Goal: Check status: Check status

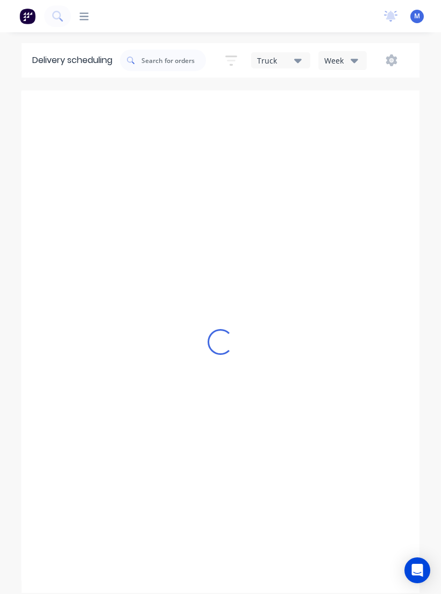
type input "[DATE] - [DATE]"
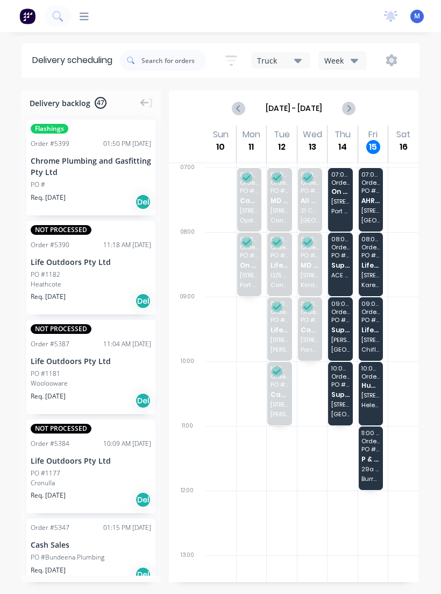
click at [375, 336] on span "[STREET_ADDRESS][PERSON_NAME]" at bounding box center [371, 339] width 18 height 6
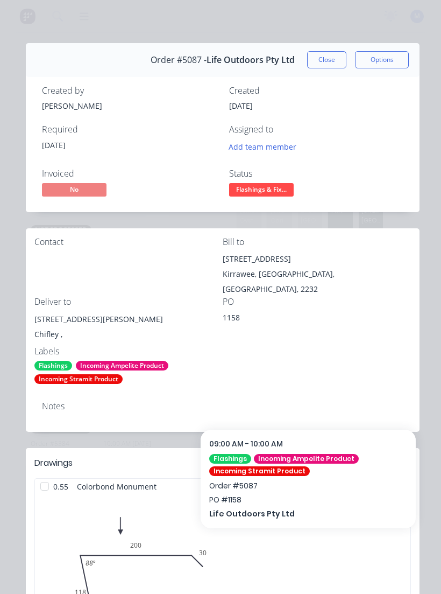
click at [335, 55] on button "Close" at bounding box center [326, 59] width 39 height 17
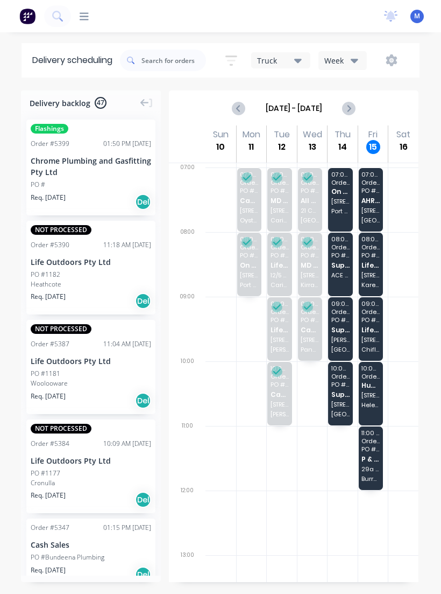
click at [376, 262] on span "Life Outdoors Pty Ltd" at bounding box center [371, 265] width 18 height 7
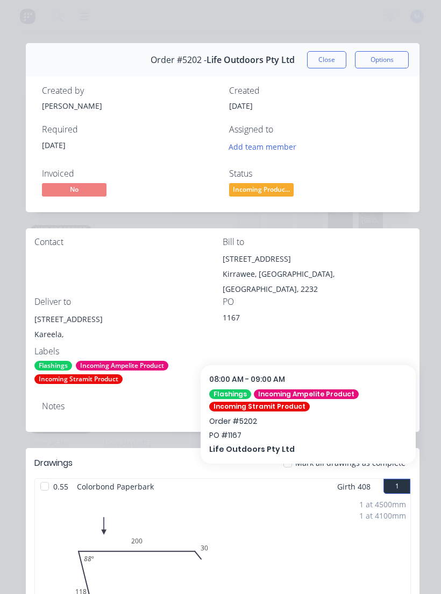
click at [337, 52] on button "Close" at bounding box center [326, 59] width 39 height 17
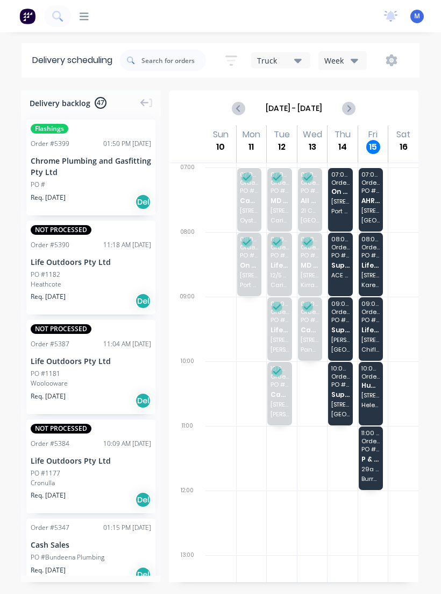
click at [374, 400] on div "10:00 - 11:00 Order # 5364 Hub Built [STREET_ADDRESS][PERSON_NAME]" at bounding box center [371, 394] width 25 height 64
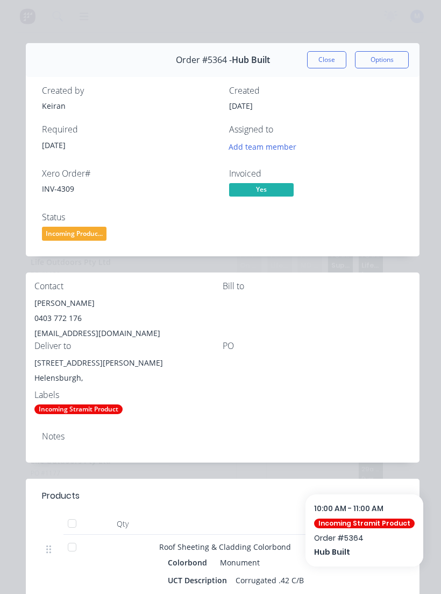
click at [336, 53] on button "Close" at bounding box center [326, 59] width 39 height 17
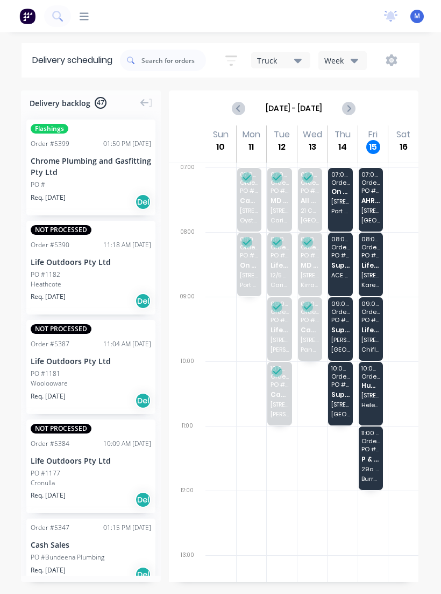
click at [374, 470] on span "29a Smarts Cres" at bounding box center [371, 469] width 18 height 6
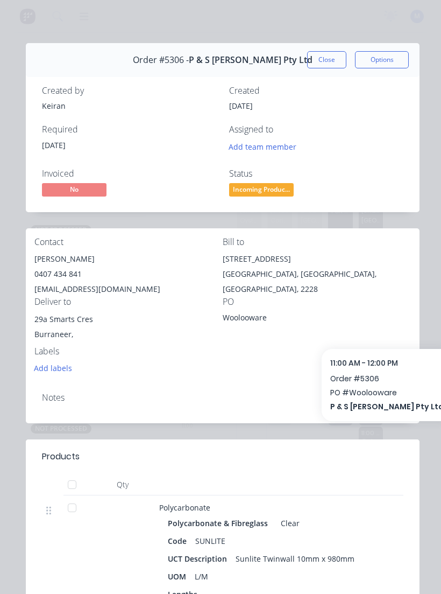
click at [330, 52] on button "Close" at bounding box center [326, 59] width 39 height 17
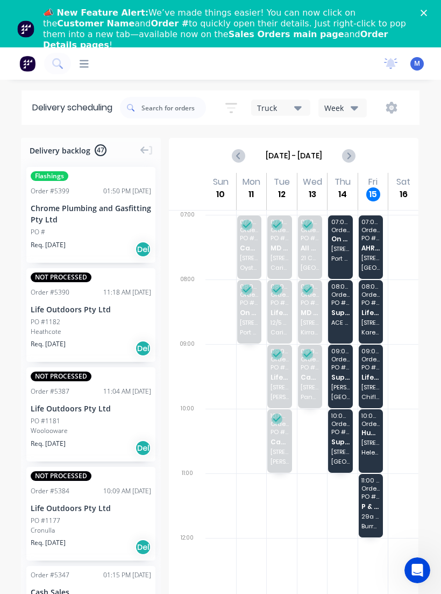
click at [374, 253] on div "07:00 - 08:00 Order # 5294 PO # Newtown AHRI Services 268 King St Newtown" at bounding box center [371, 247] width 25 height 64
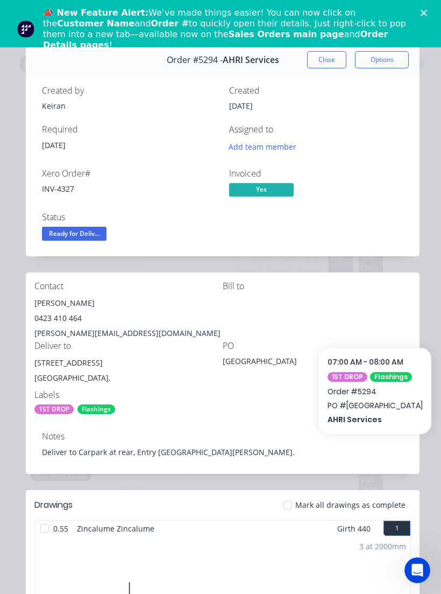
click at [325, 51] on button "Close" at bounding box center [326, 59] width 39 height 17
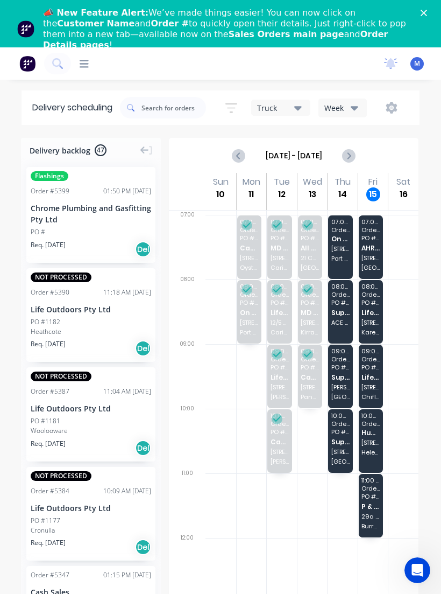
click at [374, 315] on span "Life Outdoors Pty Ltd" at bounding box center [371, 312] width 18 height 7
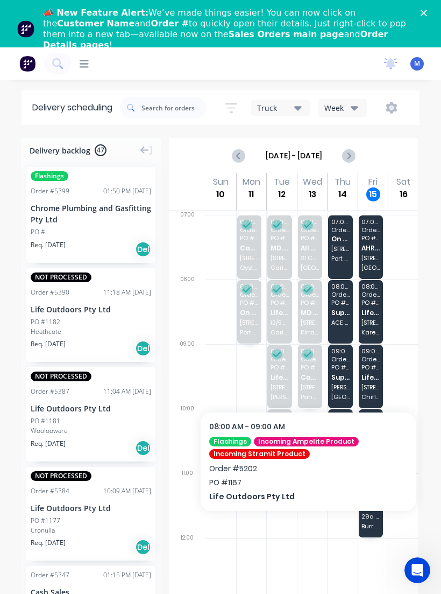
click at [379, 385] on span "[STREET_ADDRESS][PERSON_NAME]" at bounding box center [371, 387] width 18 height 6
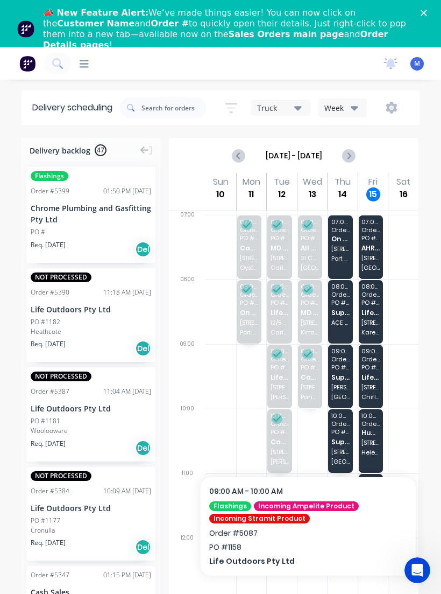
click at [379, 378] on span "Life Outdoors Pty Ltd" at bounding box center [371, 377] width 18 height 7
click at [376, 385] on span "[STREET_ADDRESS][PERSON_NAME]" at bounding box center [371, 387] width 18 height 6
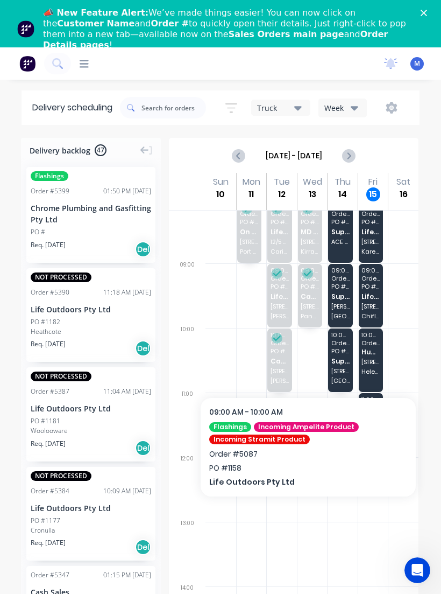
scroll to position [82, 0]
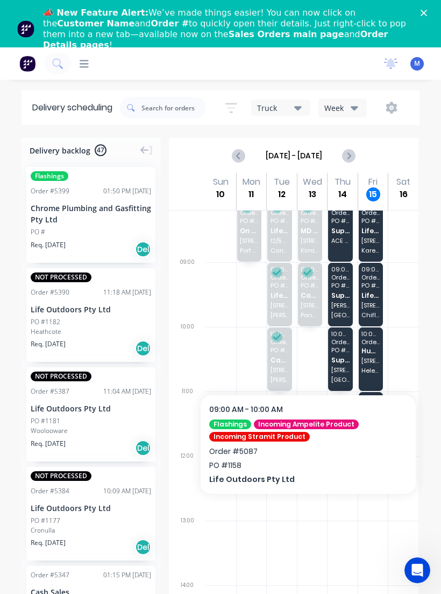
click at [368, 305] on span "[STREET_ADDRESS][PERSON_NAME]" at bounding box center [371, 305] width 18 height 6
click at [376, 300] on div "09:00 - 10:00 Order # 5087 PO # 1158 Life Outdoors Pty Ltd [STREET_ADDRESS][PER…" at bounding box center [371, 295] width 25 height 64
click at [372, 300] on div "09:00 - 10:00 Order # 5087 PO # 1158 Life Outdoors Pty Ltd [STREET_ADDRESS][PER…" at bounding box center [371, 295] width 25 height 64
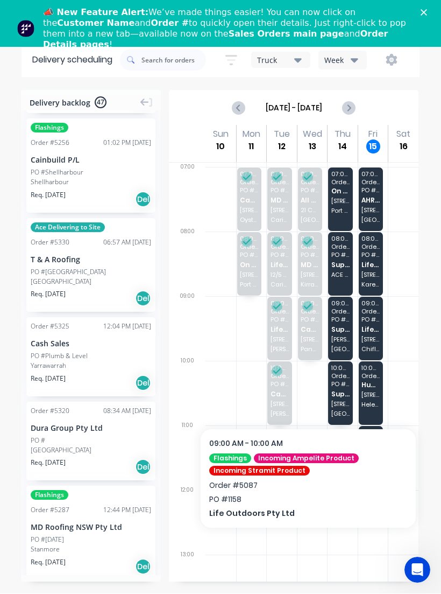
scroll to position [0, 0]
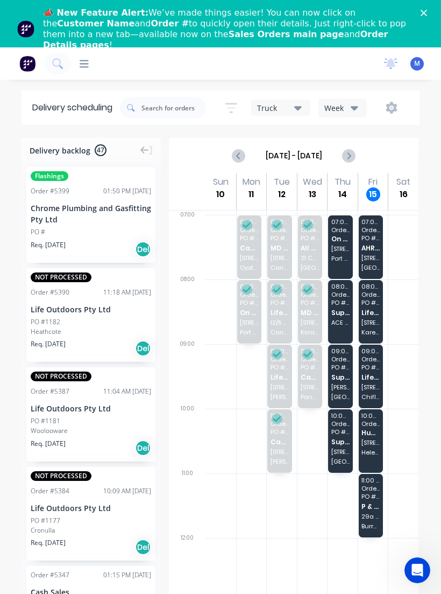
click at [373, 511] on div "11:00 - 12:00 Order # 5306 PO # Woolooware P & S [PERSON_NAME] Pty Ltd 29a Smar…" at bounding box center [371, 506] width 25 height 64
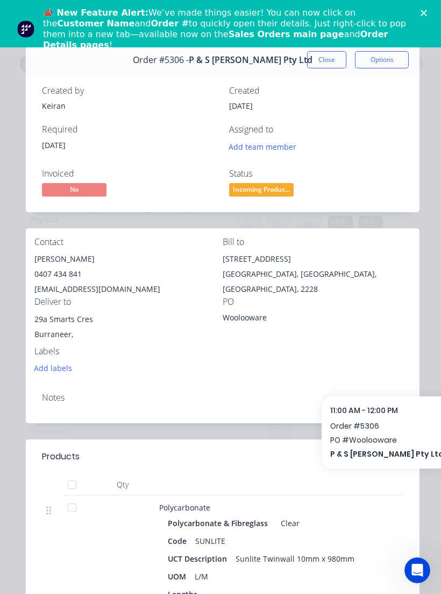
click at [327, 60] on button "Close" at bounding box center [326, 59] width 39 height 17
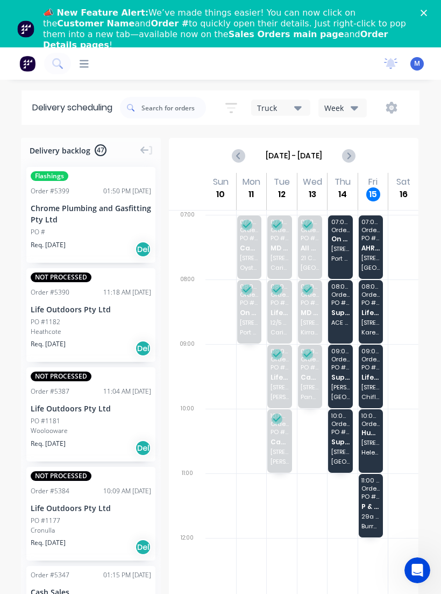
click at [382, 388] on div "09:00 - 10:00 Order # 5087 PO # 1158 Life Outdoors Pty Ltd [STREET_ADDRESS][PER…" at bounding box center [371, 376] width 25 height 64
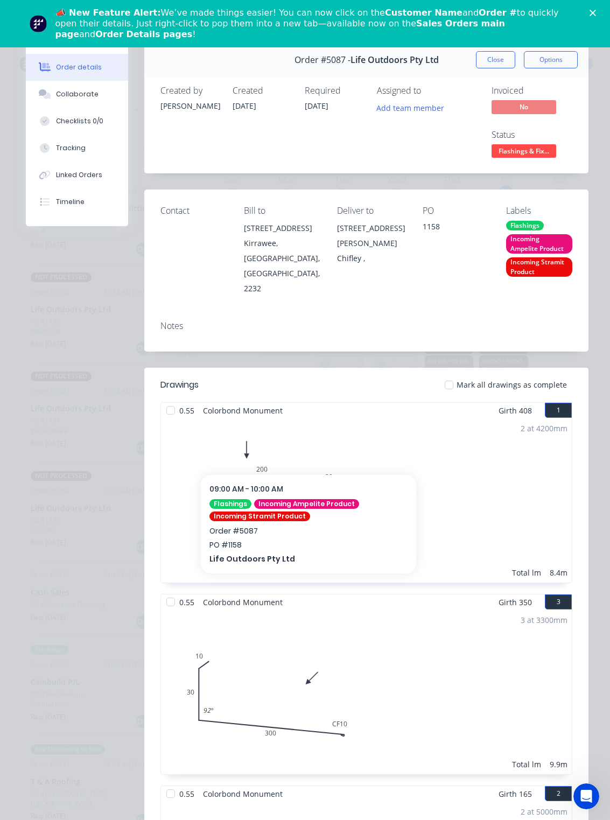
click at [441, 62] on button "Close" at bounding box center [495, 59] width 39 height 17
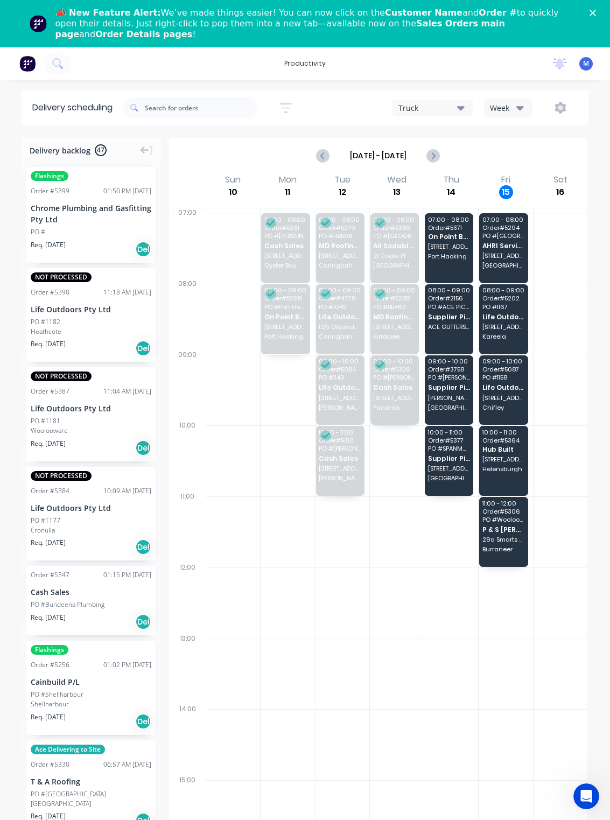
click at [441, 248] on span "AHRI Services" at bounding box center [503, 245] width 42 height 7
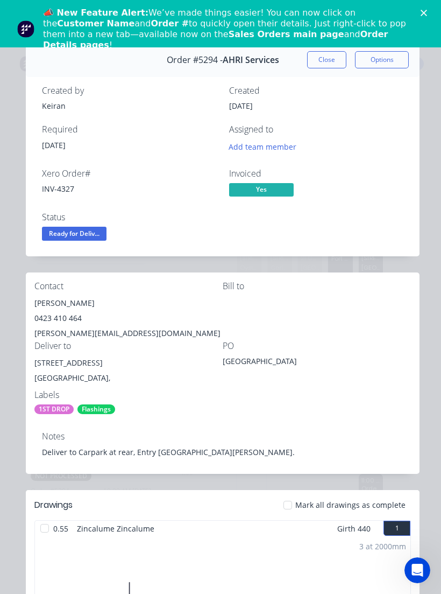
click at [336, 61] on button "Close" at bounding box center [326, 59] width 39 height 17
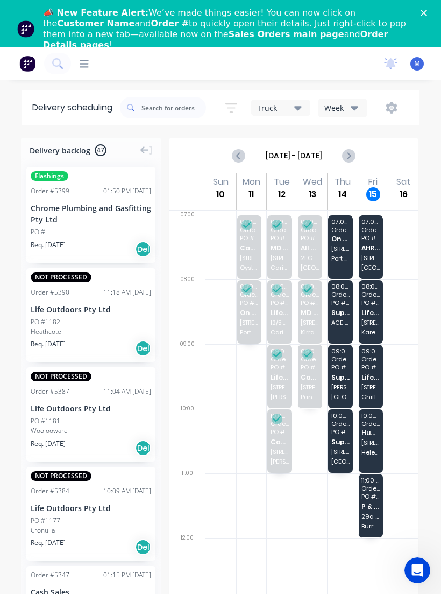
click at [379, 381] on div "09:00 - 10:00 Order # 5087 PO # 1158 Life Outdoors Pty Ltd [STREET_ADDRESS][PER…" at bounding box center [371, 376] width 25 height 64
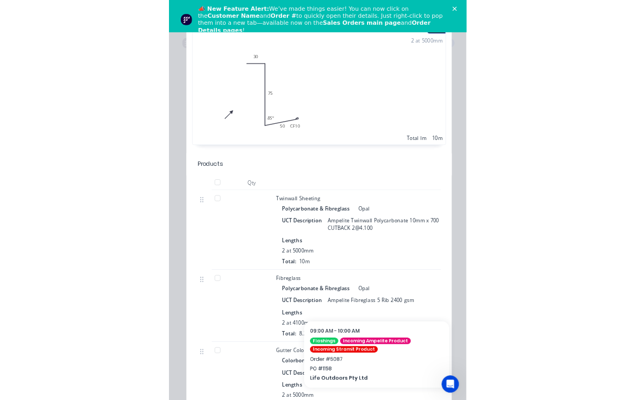
scroll to position [827, 0]
